Goal: Information Seeking & Learning: Learn about a topic

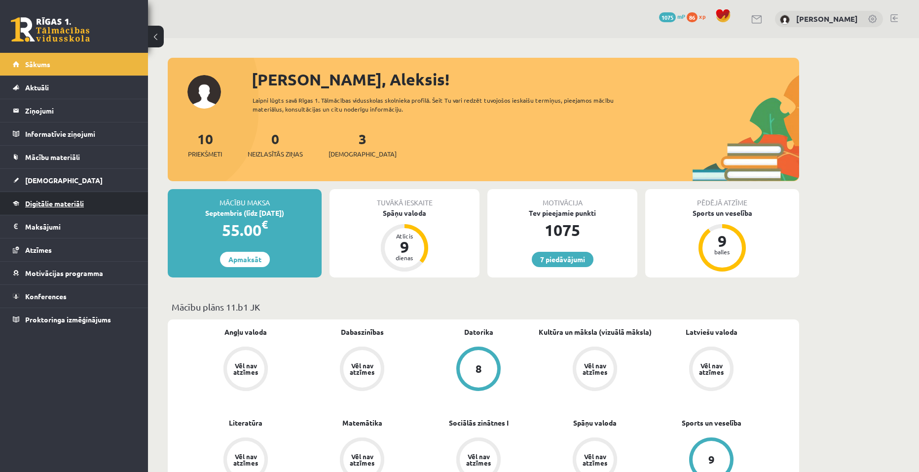
click at [56, 200] on span "Digitālie materiāli" at bounding box center [54, 203] width 59 height 9
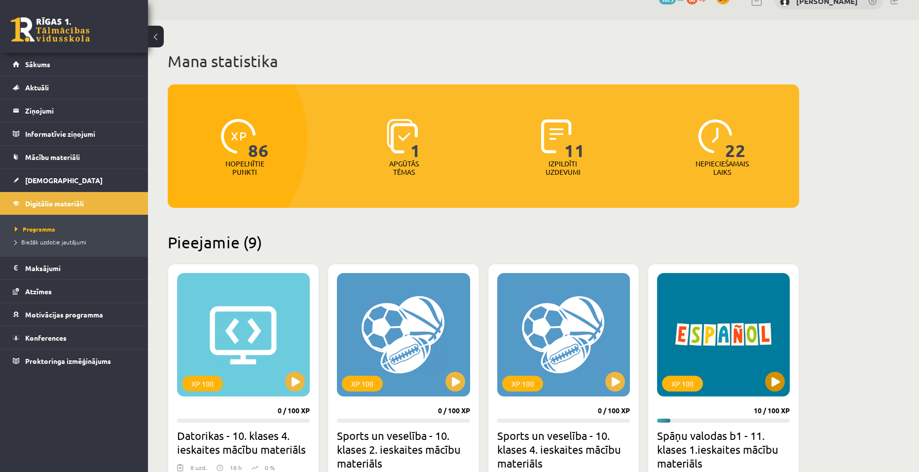
scroll to position [49, 0]
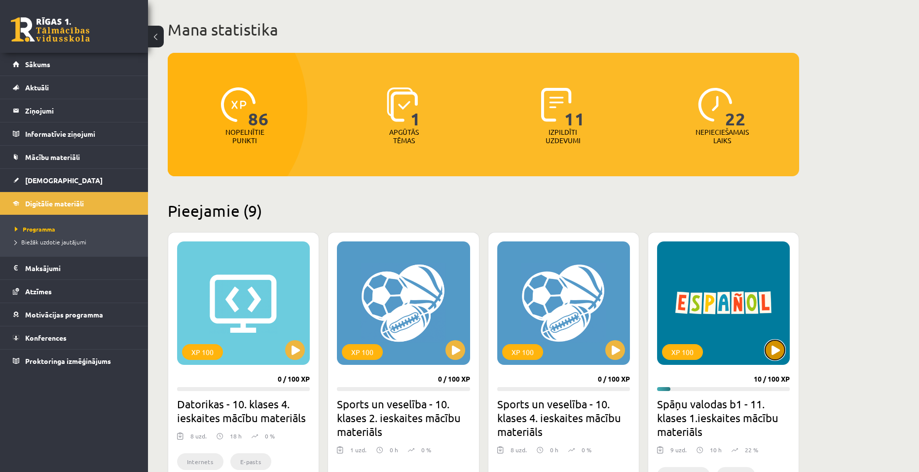
click at [781, 345] on button at bounding box center [775, 350] width 20 height 20
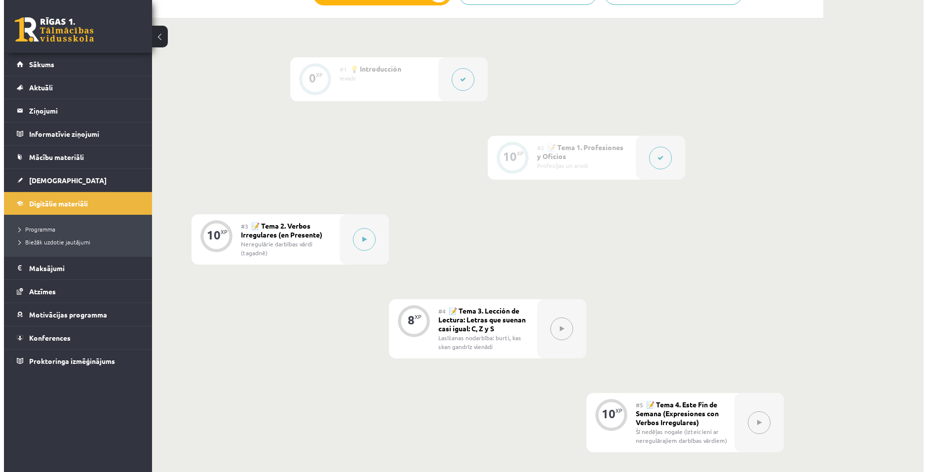
scroll to position [247, 0]
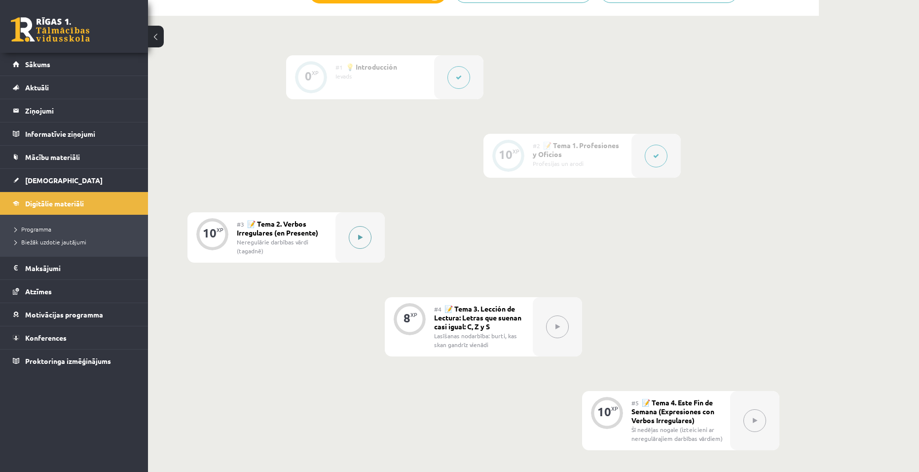
click at [357, 234] on button at bounding box center [360, 237] width 23 height 23
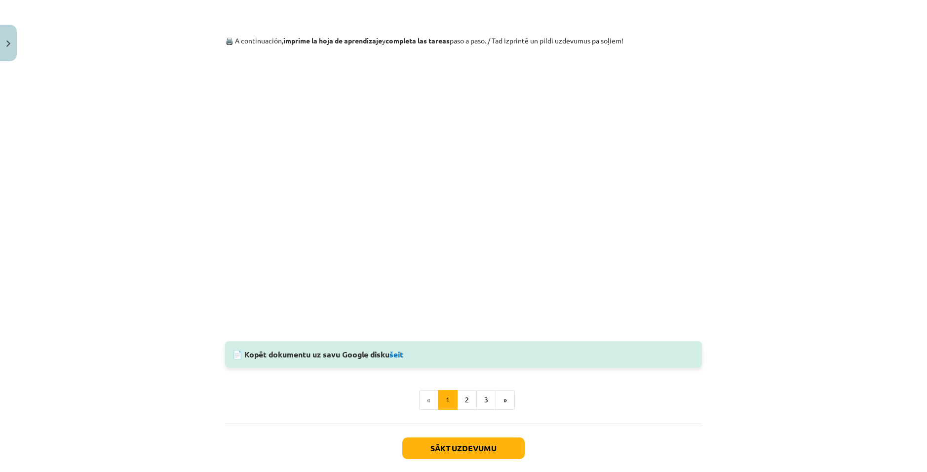
scroll to position [831, 0]
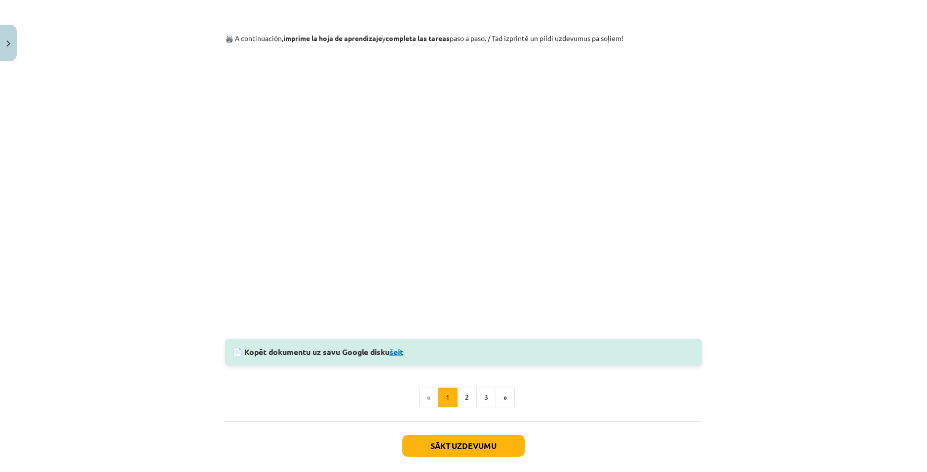
click at [398, 351] on link "šeit" at bounding box center [396, 351] width 14 height 10
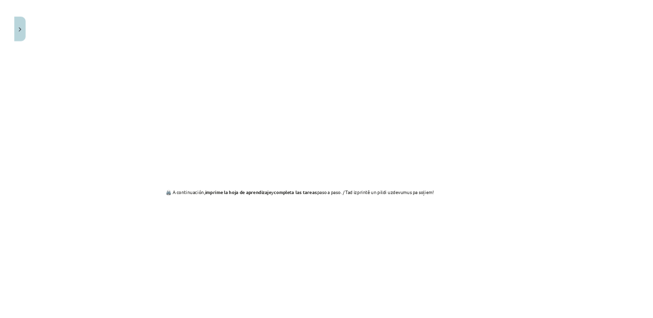
scroll to position [485, 0]
